Goal: Use online tool/utility: Utilize a website feature to perform a specific function

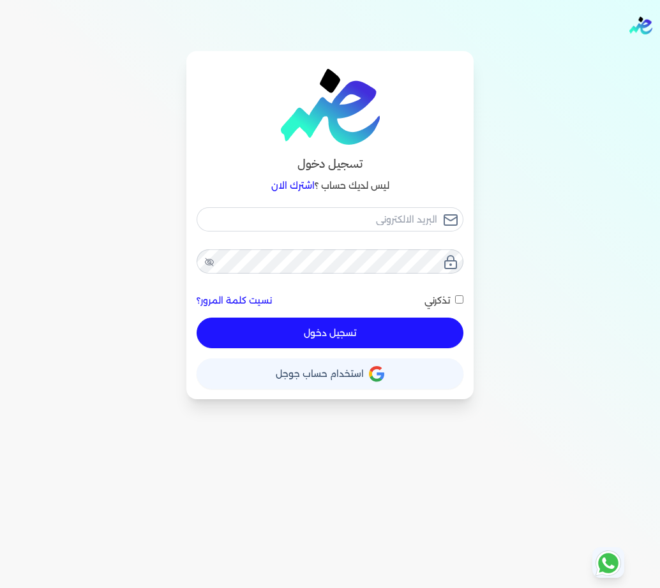
click at [297, 380] on button "حساب استخدام حساب جوجل" at bounding box center [330, 374] width 267 height 31
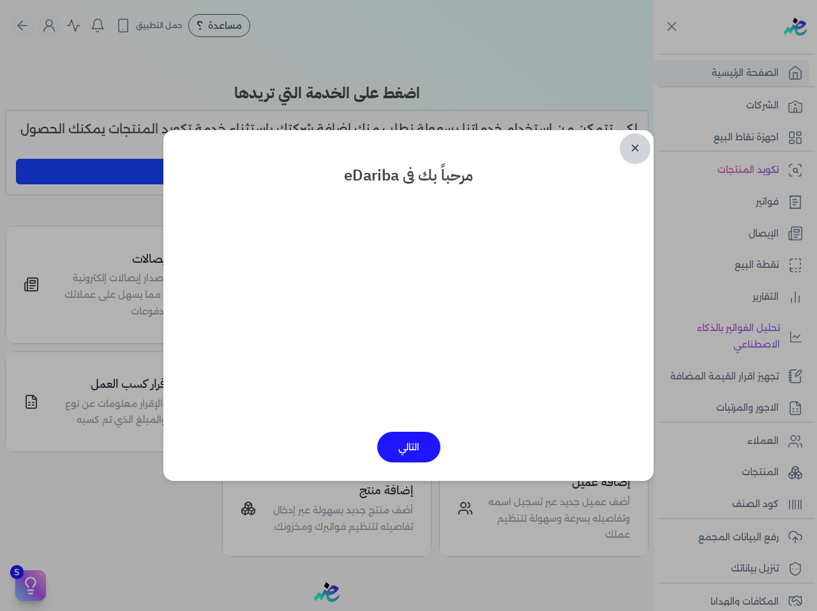
click at [627, 147] on link "✕" at bounding box center [635, 148] width 31 height 31
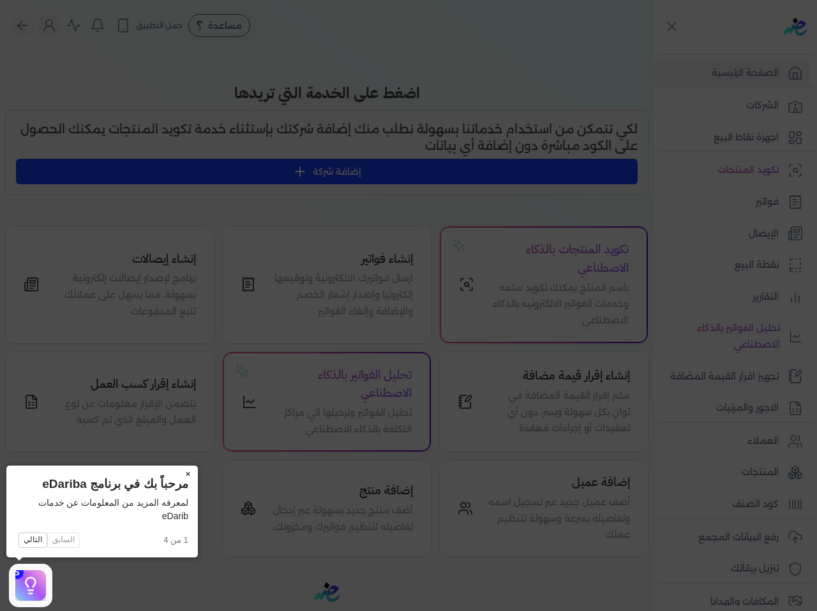
click at [191, 477] on button "×" at bounding box center [187, 475] width 20 height 18
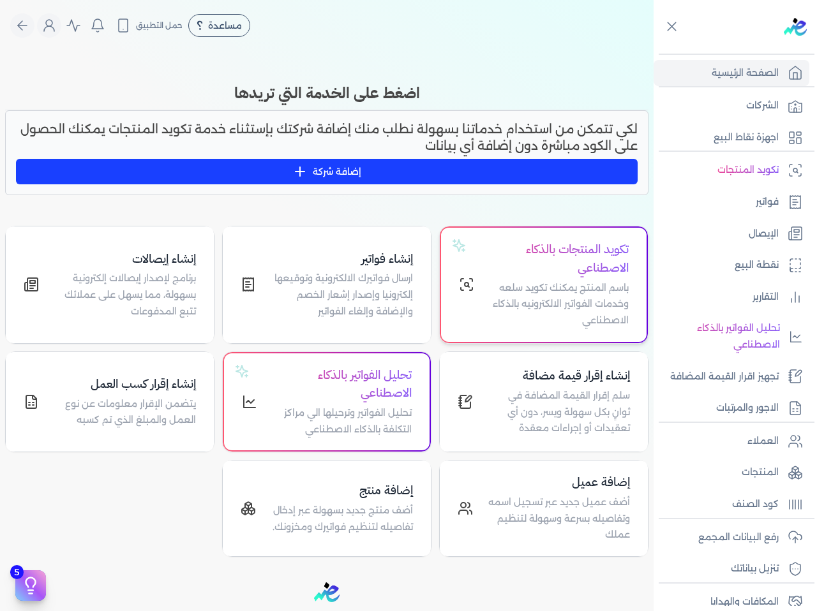
click at [512, 293] on p "باسم المنتج يمكنك تكويد سلعه وخدمات الفواتير الالكترونيه بالذكاء الاصطناعي" at bounding box center [558, 304] width 139 height 49
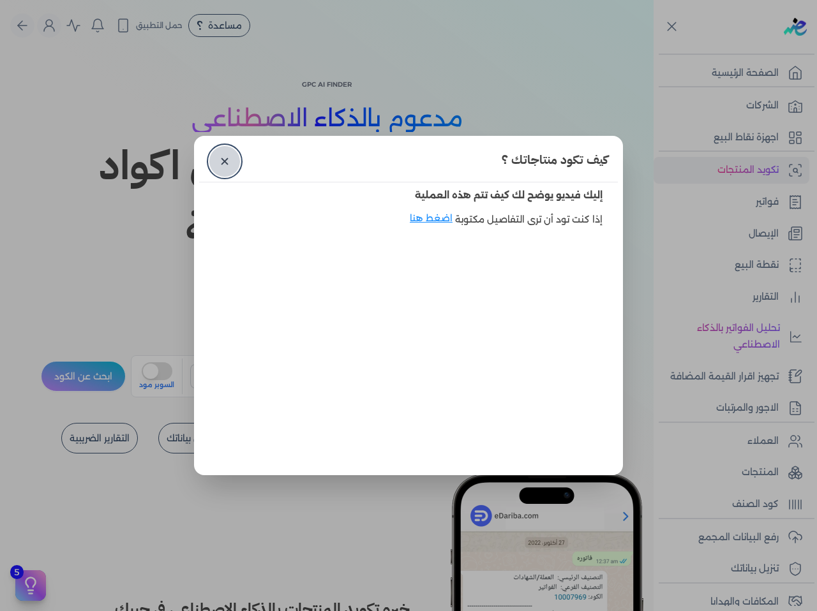
click at [216, 153] on link "✕" at bounding box center [224, 161] width 31 height 31
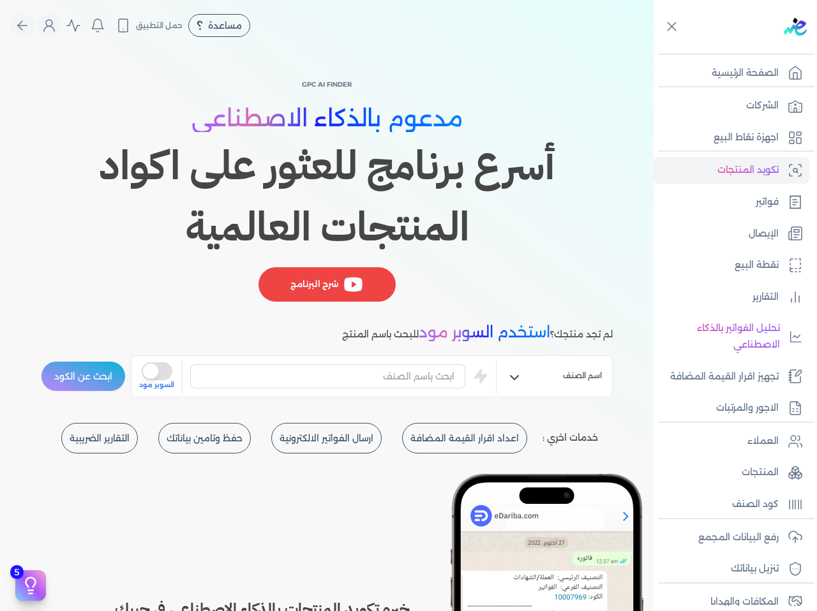
click at [161, 375] on button "is super mode" at bounding box center [157, 371] width 31 height 18
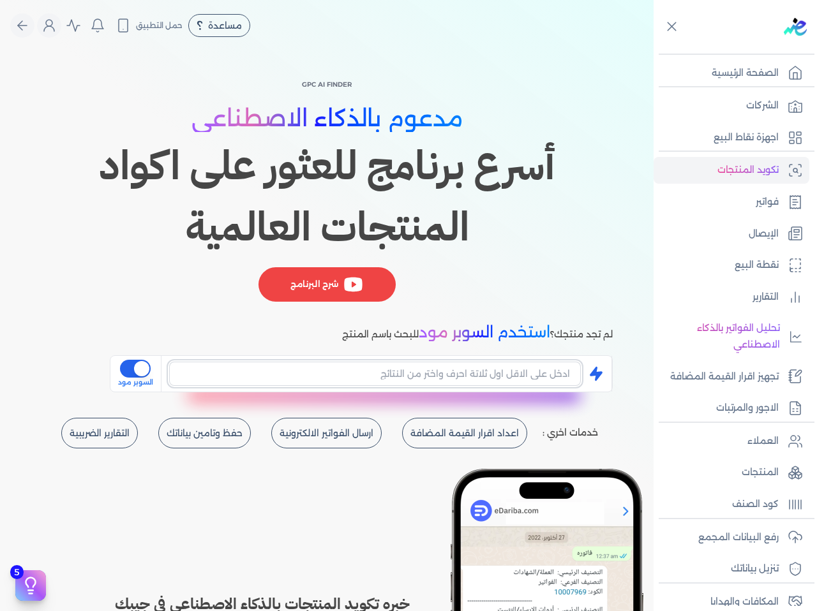
click at [294, 378] on input "text" at bounding box center [375, 374] width 412 height 24
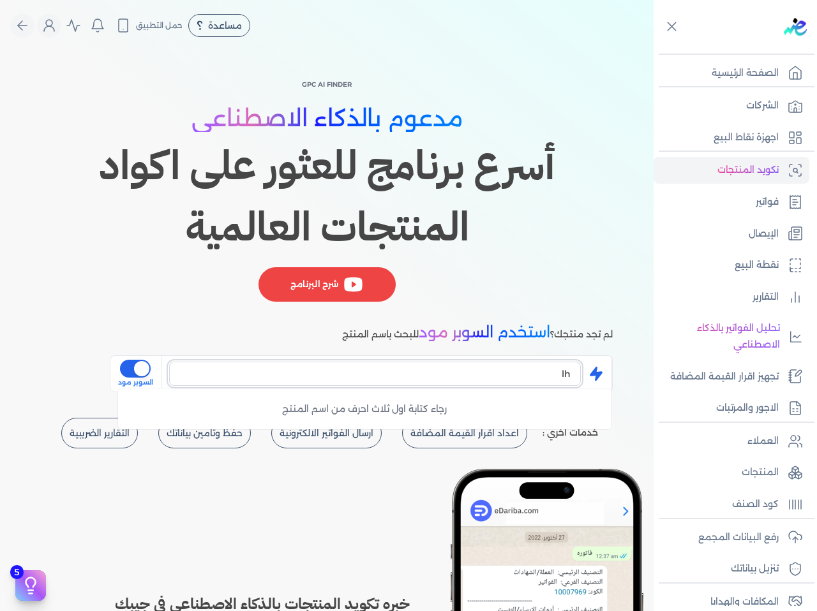
type input "l"
type input "م"
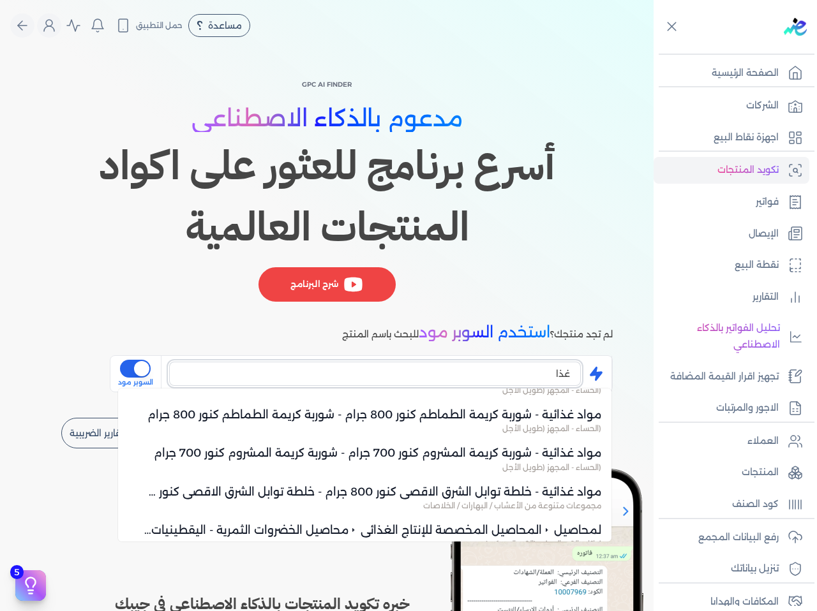
scroll to position [1928, 0]
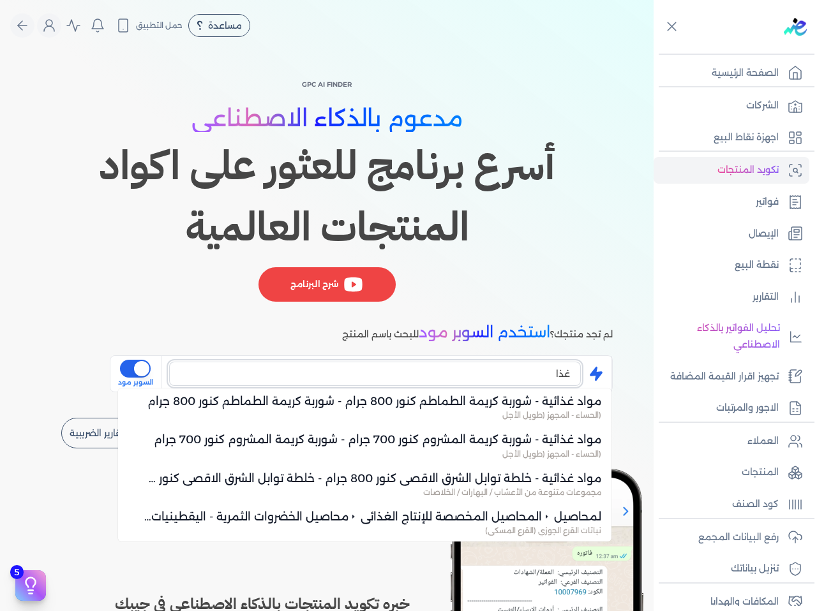
click at [408, 366] on input "غذا" at bounding box center [375, 374] width 412 height 24
click at [408, 369] on input "غذا" at bounding box center [375, 374] width 412 height 24
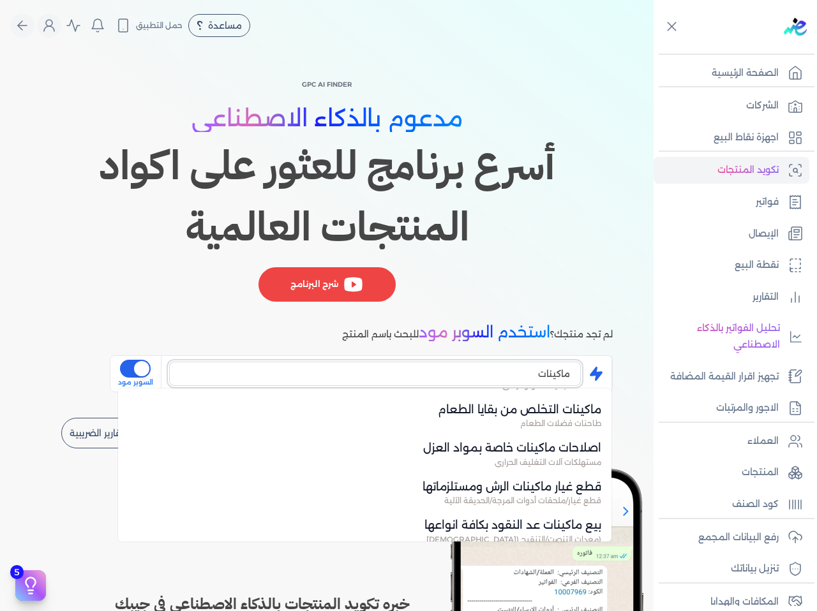
scroll to position [1212, 0]
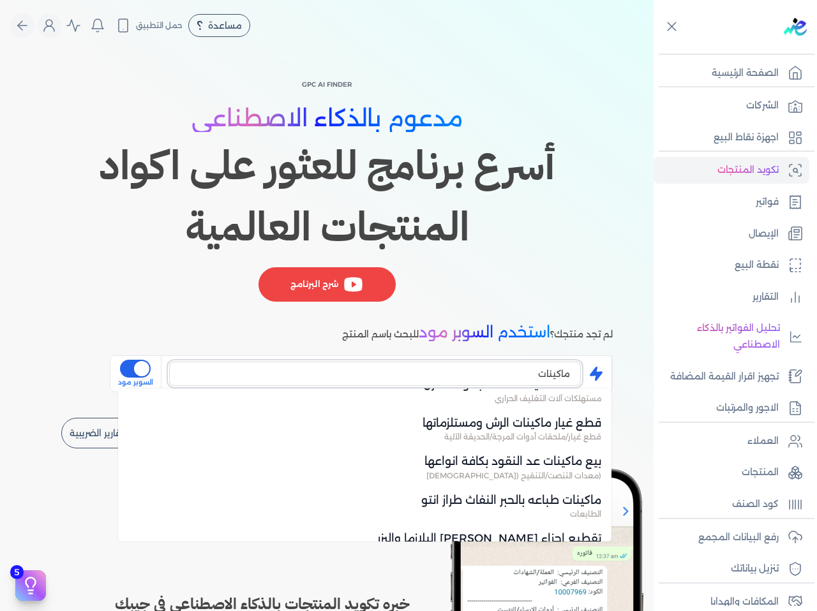
click at [409, 364] on input "ماكينات" at bounding box center [375, 374] width 412 height 24
click at [408, 364] on input "ماكينات" at bounding box center [375, 374] width 412 height 24
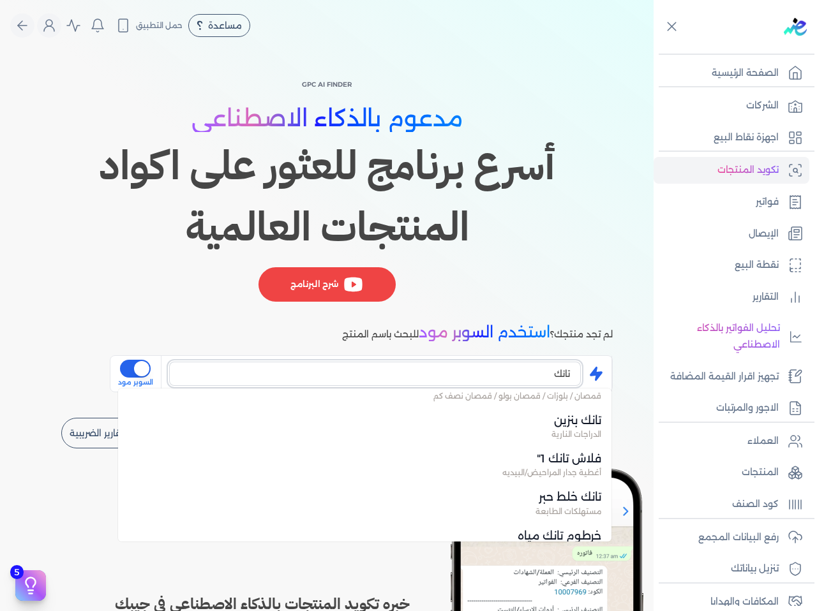
scroll to position [191, 0]
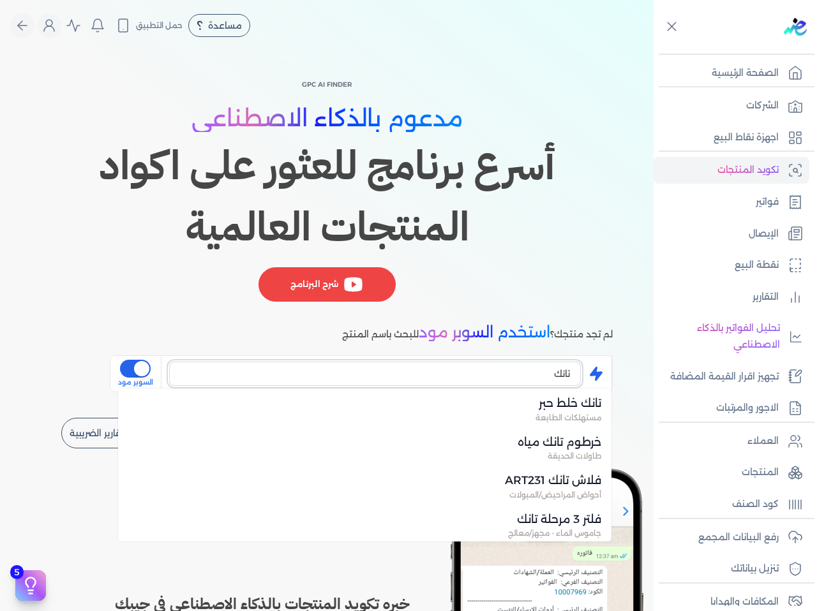
type input "تانك"
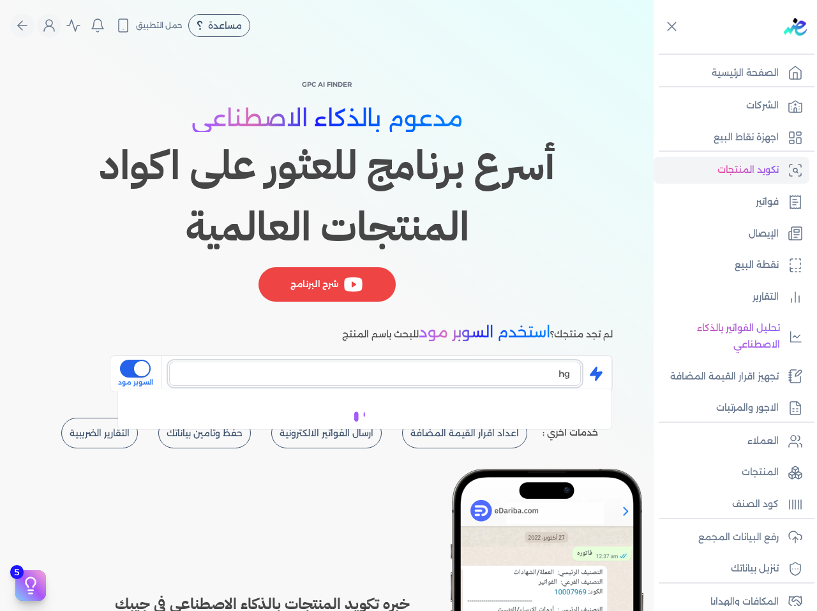
type input "h"
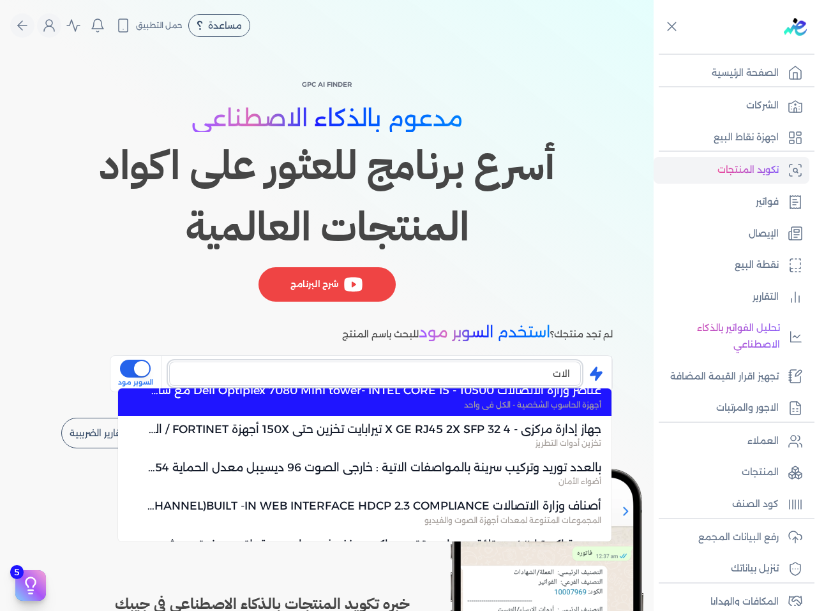
scroll to position [1723, 0]
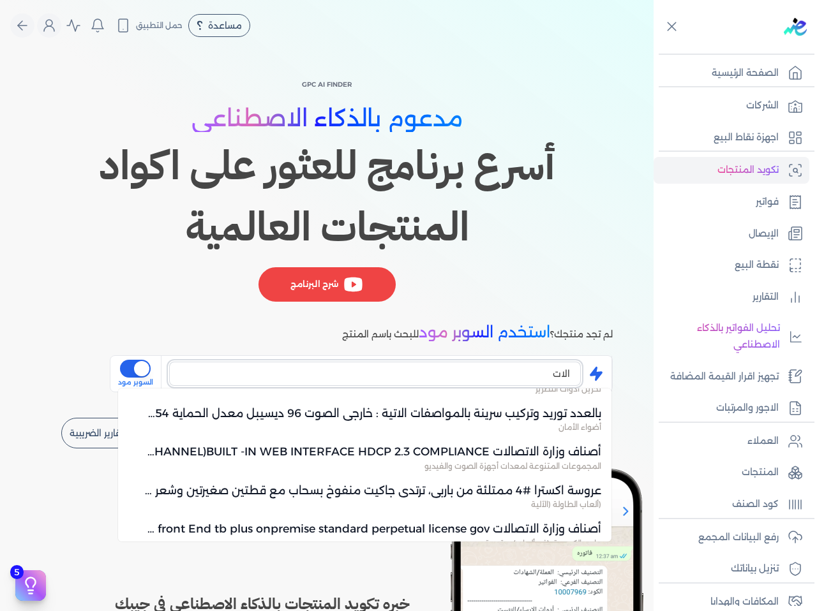
type input "الات"
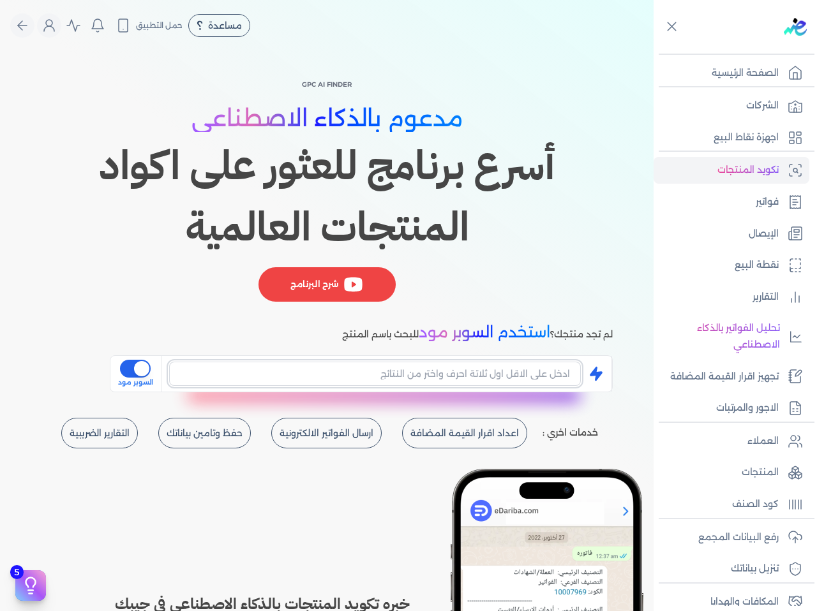
click at [519, 380] on input "text" at bounding box center [375, 374] width 412 height 24
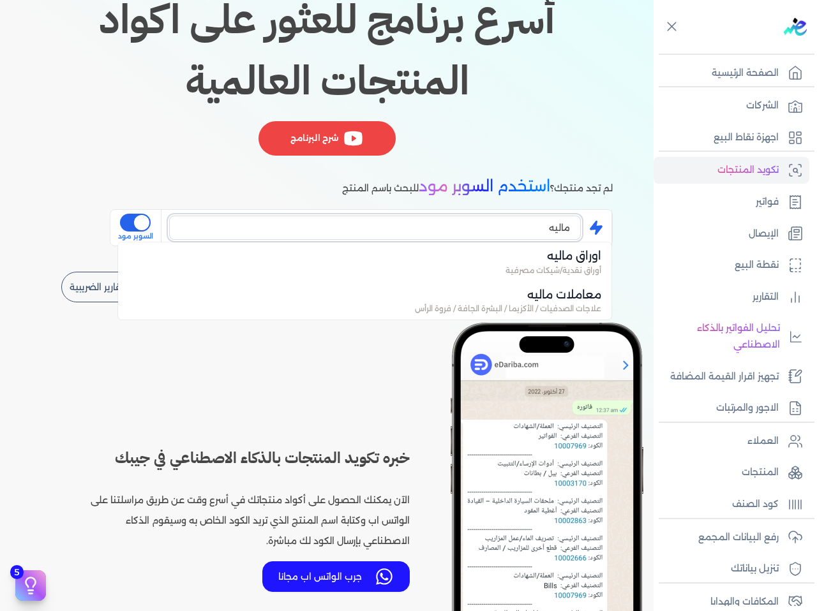
scroll to position [64, 0]
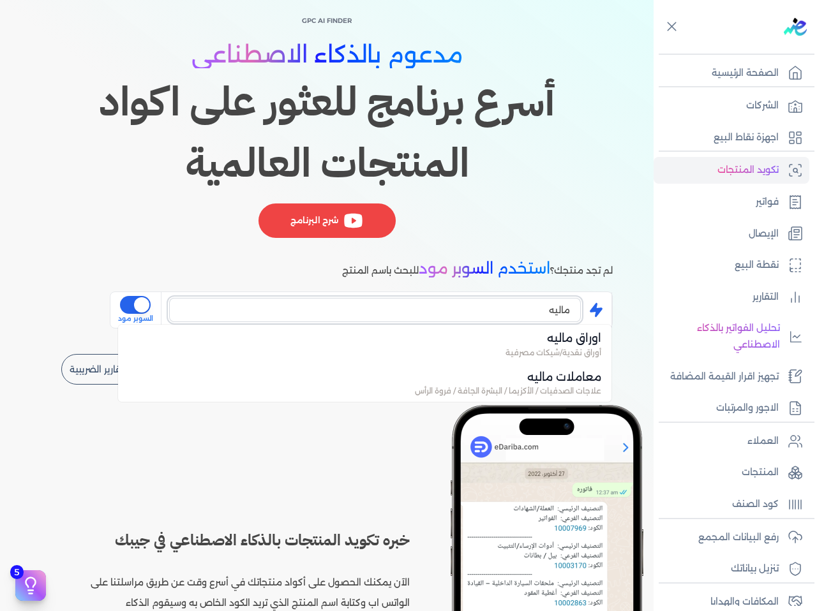
click at [467, 302] on input "ماليه" at bounding box center [375, 310] width 412 height 24
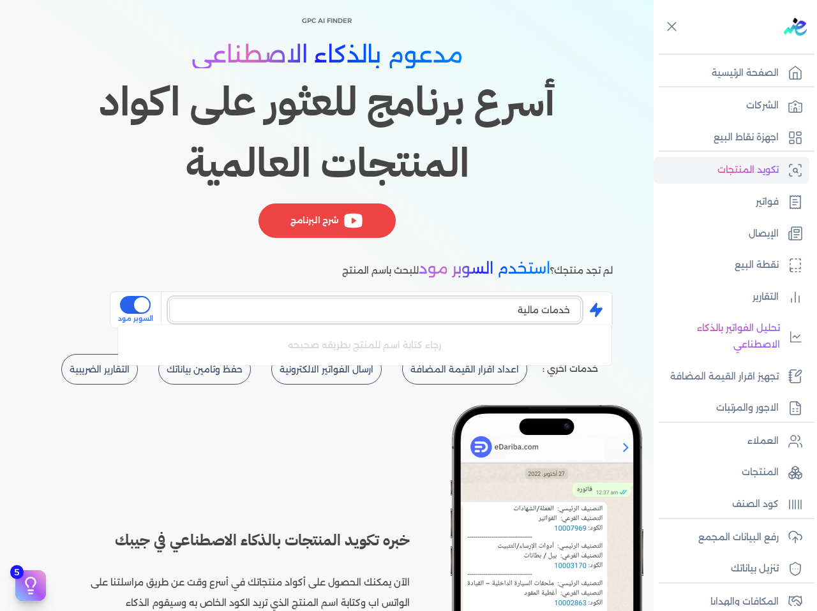
click at [491, 309] on input "خدمات مالية" at bounding box center [375, 310] width 412 height 24
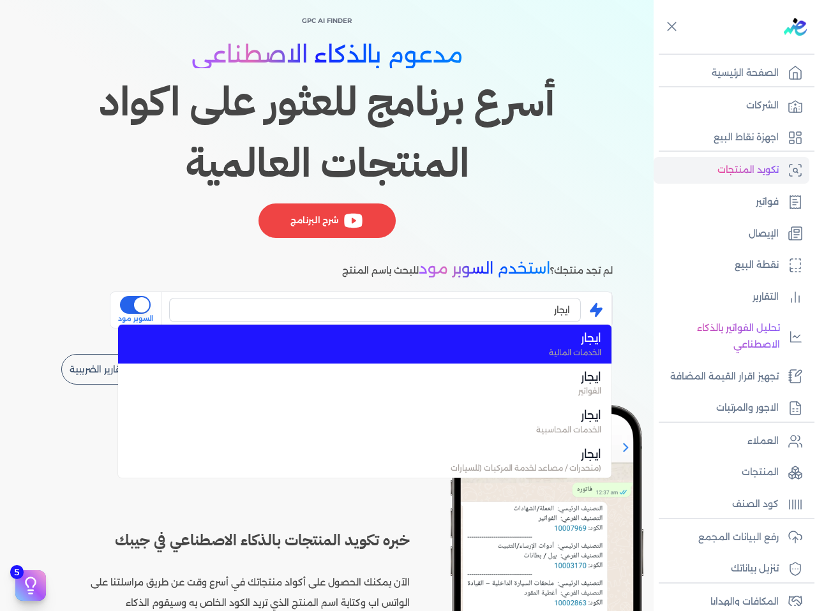
click at [464, 339] on span "ايجار" at bounding box center [373, 338] width 458 height 17
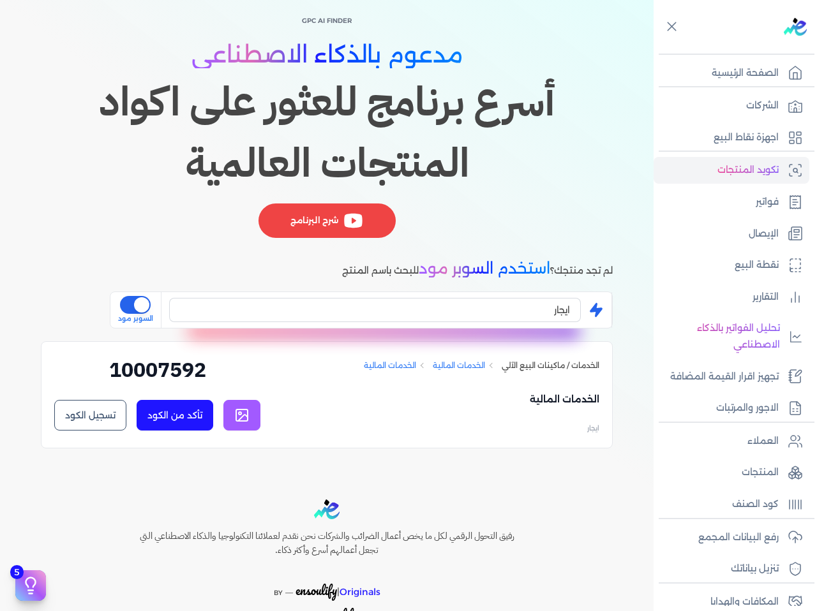
click at [249, 414] on icon at bounding box center [241, 415] width 15 height 15
click at [181, 373] on h2 "10007592" at bounding box center [157, 375] width 206 height 40
copy div "10007592 تأكد من الكود تسجيل الكود ✕"
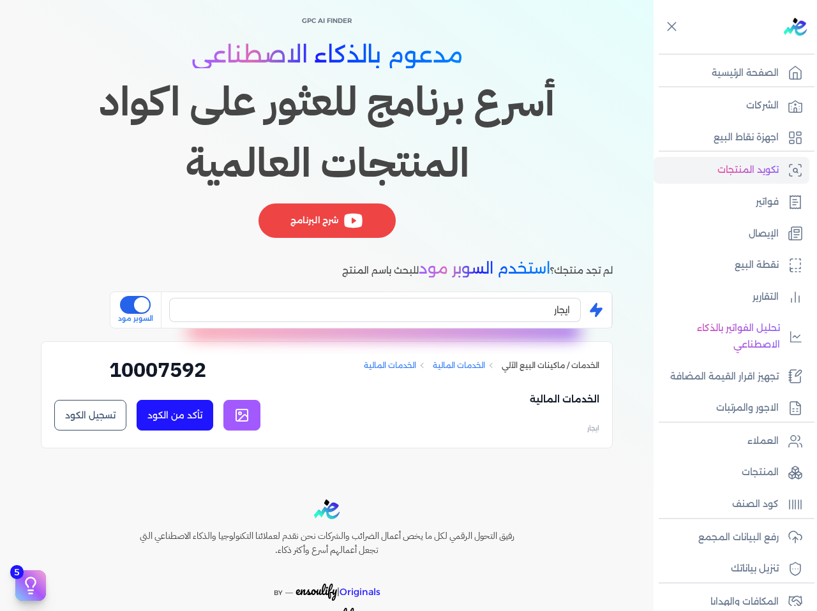
click at [167, 419] on button "تأكد من الكود" at bounding box center [175, 415] width 77 height 31
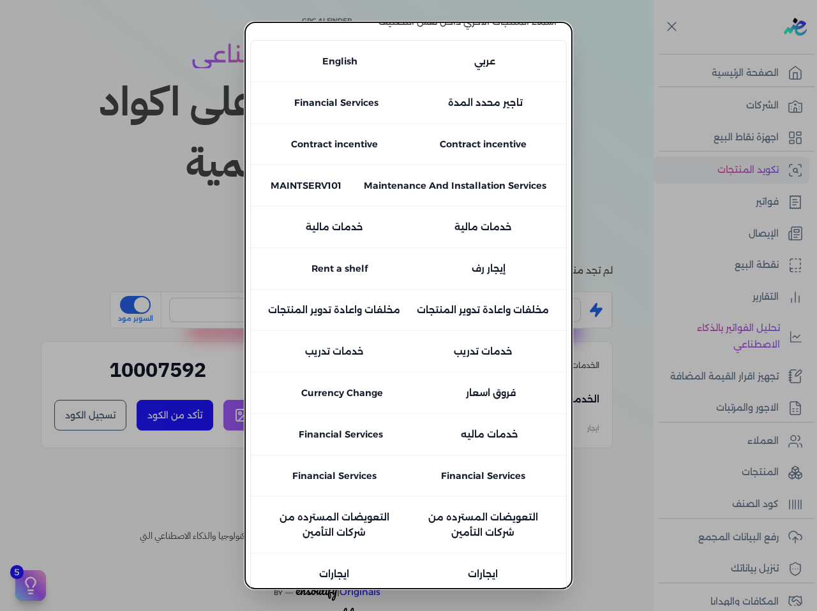
click at [616, 380] on button "close" at bounding box center [408, 305] width 817 height 611
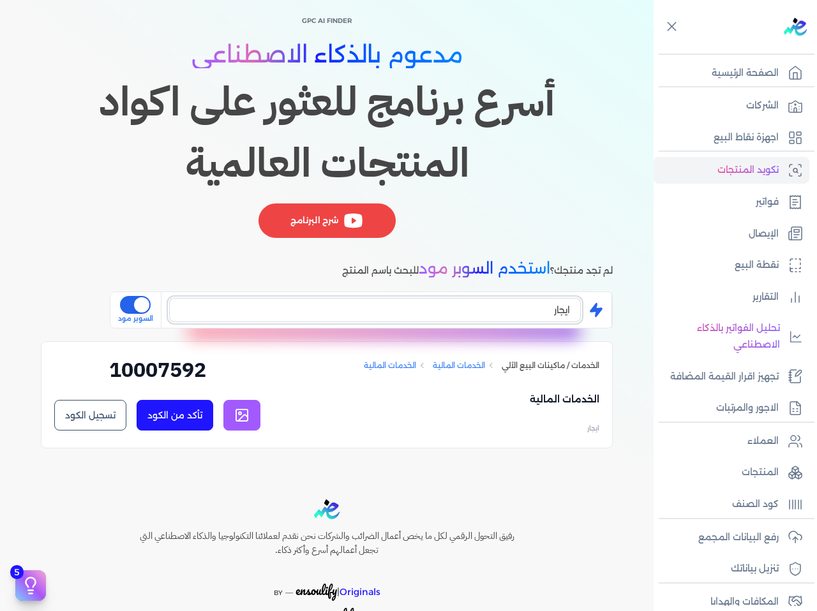
click at [545, 322] on input "ايجار" at bounding box center [375, 310] width 412 height 24
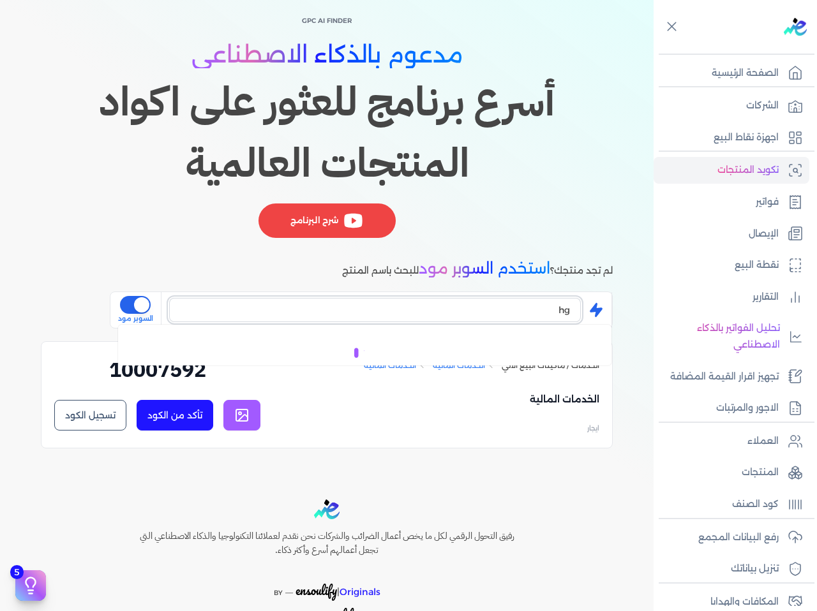
type input "h"
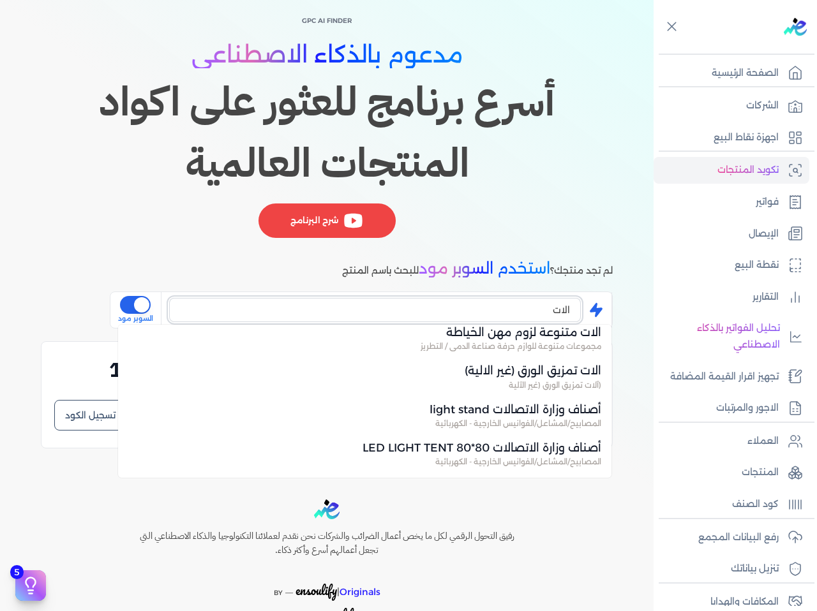
scroll to position [919, 0]
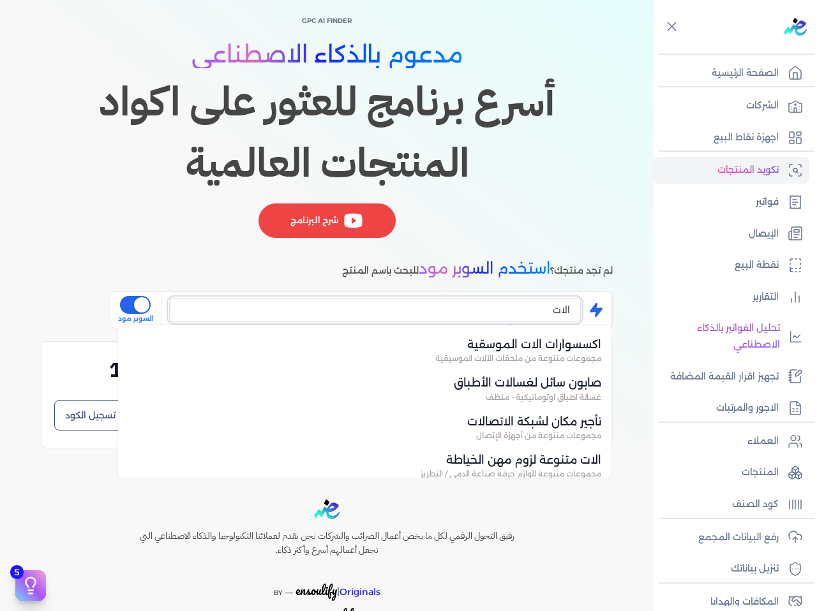
click at [462, 313] on input "الات" at bounding box center [375, 310] width 412 height 24
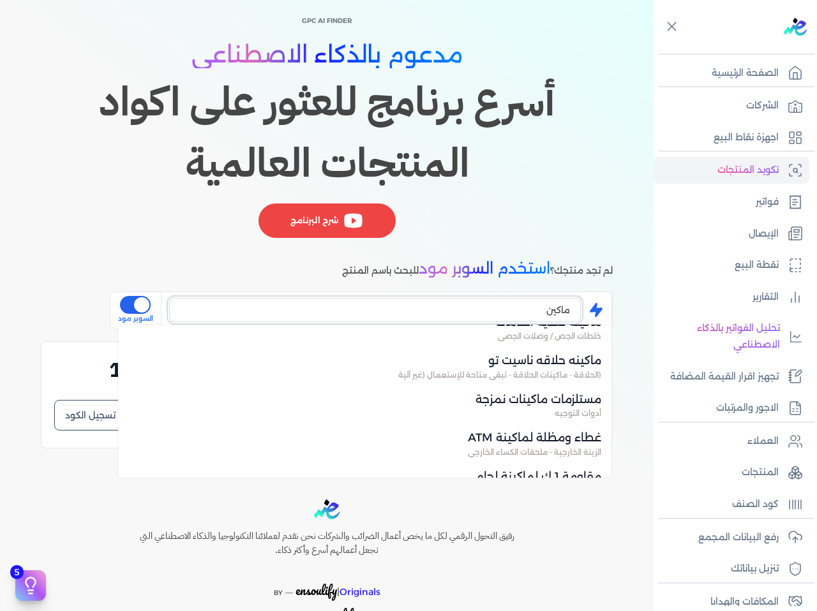
scroll to position [1021, 0]
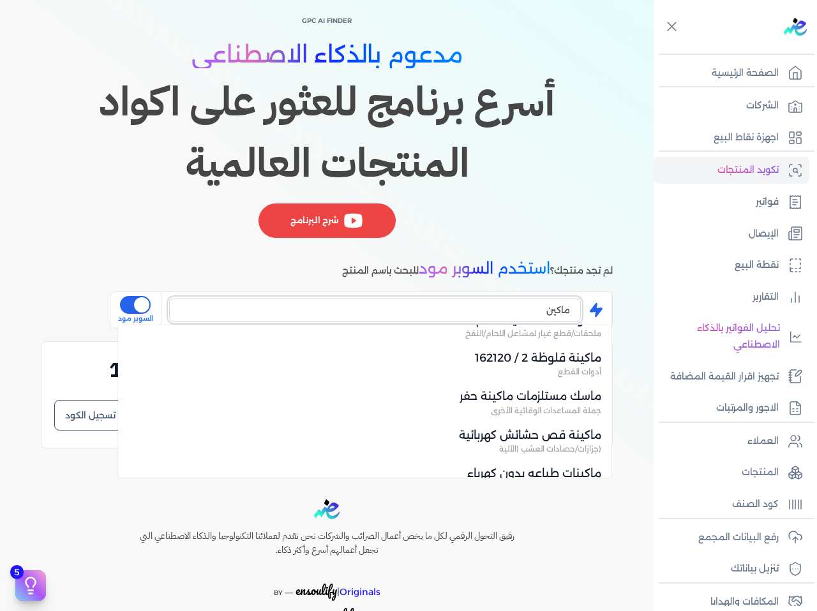
click at [430, 321] on input "ماكين" at bounding box center [375, 310] width 412 height 24
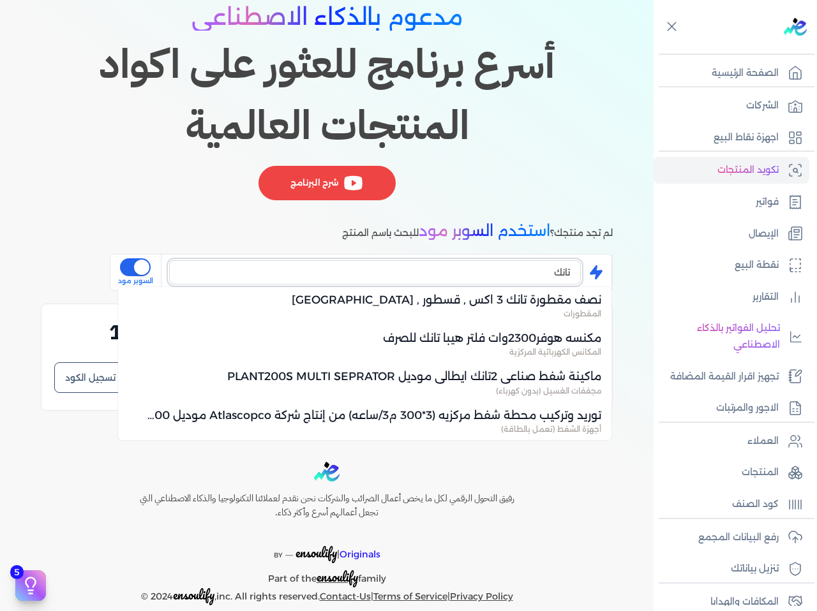
scroll to position [121, 0]
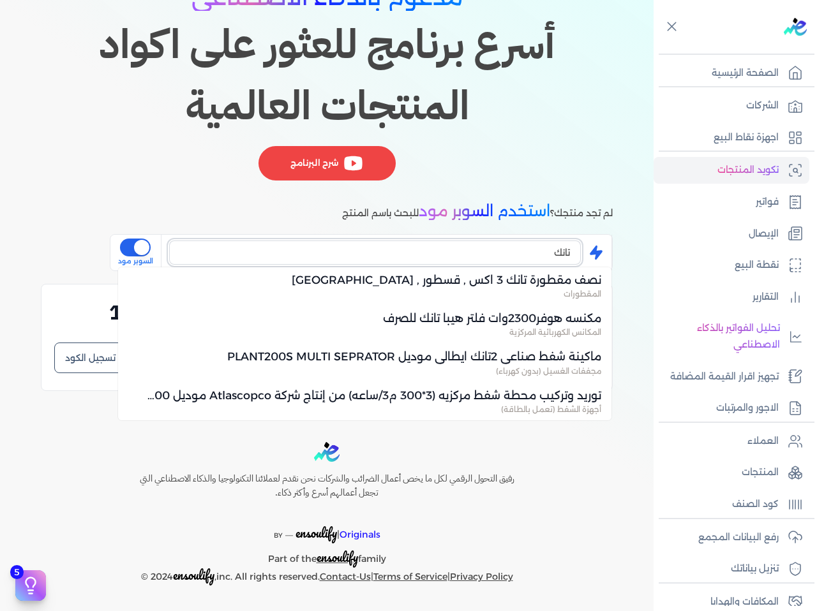
click at [459, 249] on input "تانك" at bounding box center [375, 253] width 412 height 24
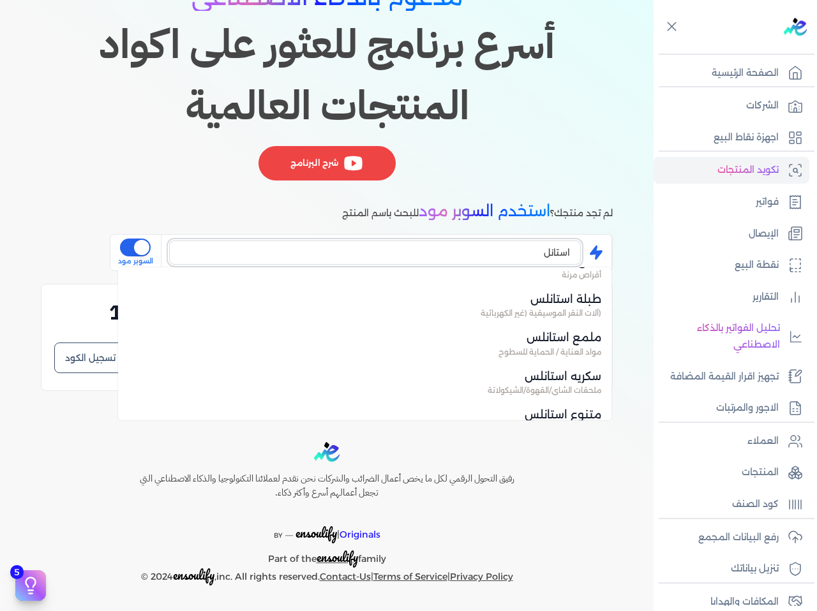
scroll to position [0, 0]
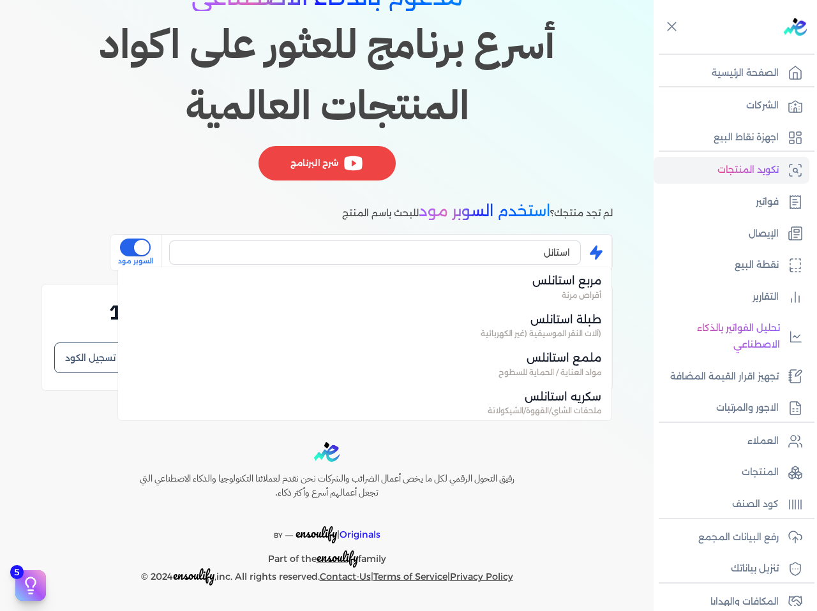
type input "ايجار"
click at [539, 191] on div "GPC AI Finder مدعوم بالذكاء الاصطناعي أسرع برنامج للعثور على اكواد المنتجات الع…" at bounding box center [327, 173] width 572 height 436
